Goal: Entertainment & Leisure: Consume media (video, audio)

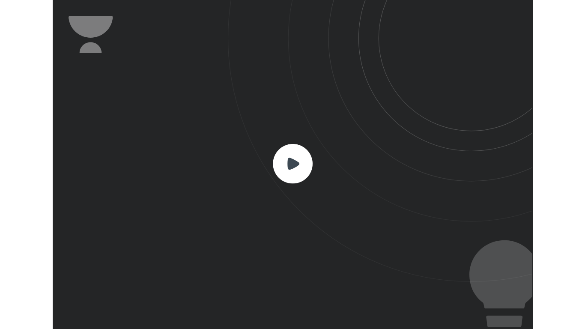
scroll to position [284, 414]
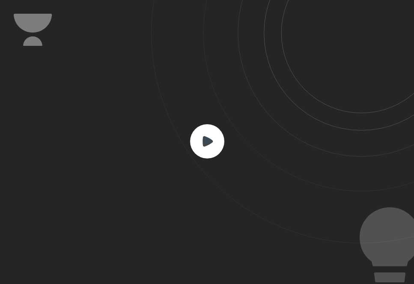
click at [203, 144] on rect at bounding box center [207, 141] width 34 height 34
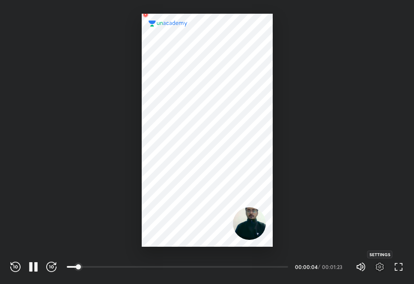
click at [381, 265] on icon "button" at bounding box center [380, 267] width 10 height 10
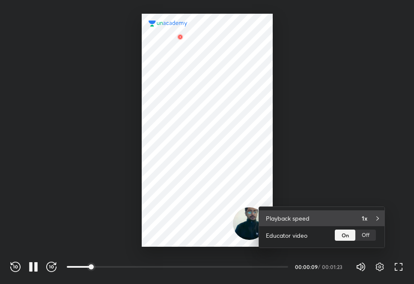
click at [357, 222] on div "Playback speed 1x" at bounding box center [322, 218] width 126 height 16
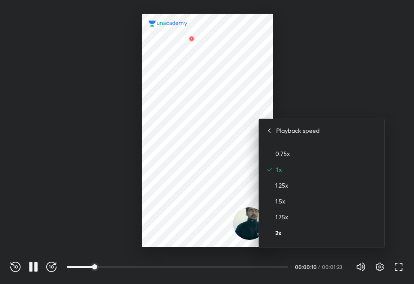
click at [301, 234] on h4 "2x" at bounding box center [327, 232] width 102 height 9
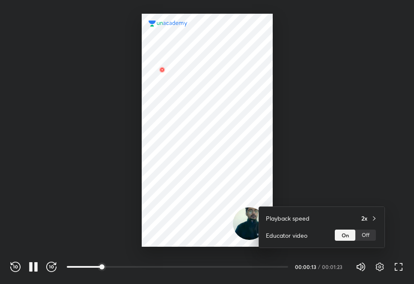
click at [398, 264] on div at bounding box center [207, 142] width 414 height 284
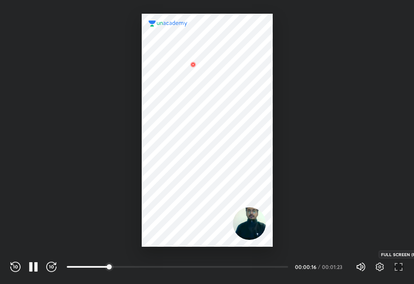
click at [398, 264] on icon "button" at bounding box center [399, 267] width 10 height 10
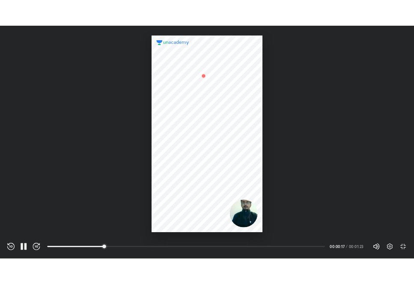
scroll to position [329, 585]
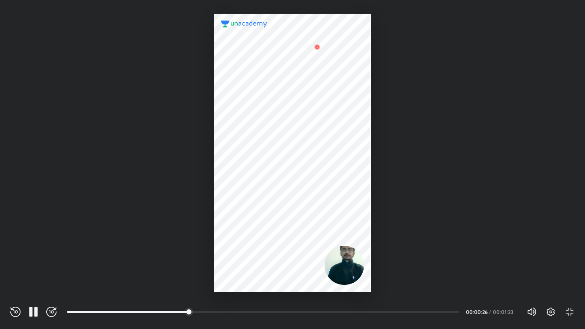
click at [373, 185] on div at bounding box center [292, 146] width 585 height 292
click at [34, 284] on icon "button" at bounding box center [33, 312] width 10 height 10
click at [414, 284] on icon "button" at bounding box center [570, 312] width 10 height 10
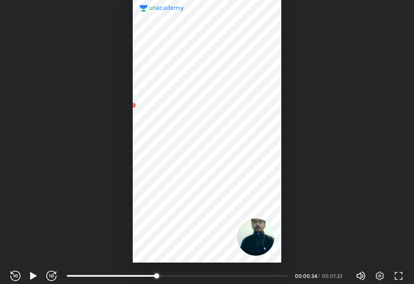
scroll to position [284, 414]
click at [172, 202] on div at bounding box center [207, 130] width 149 height 264
click at [31, 272] on icon "button" at bounding box center [33, 275] width 6 height 7
click at [31, 272] on icon "button" at bounding box center [30, 275] width 3 height 9
click at [32, 274] on icon "button" at bounding box center [33, 275] width 6 height 7
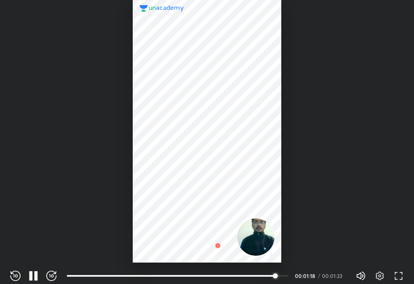
click at [160, 165] on div at bounding box center [207, 130] width 149 height 264
